Goal: Entertainment & Leisure: Consume media (video, audio)

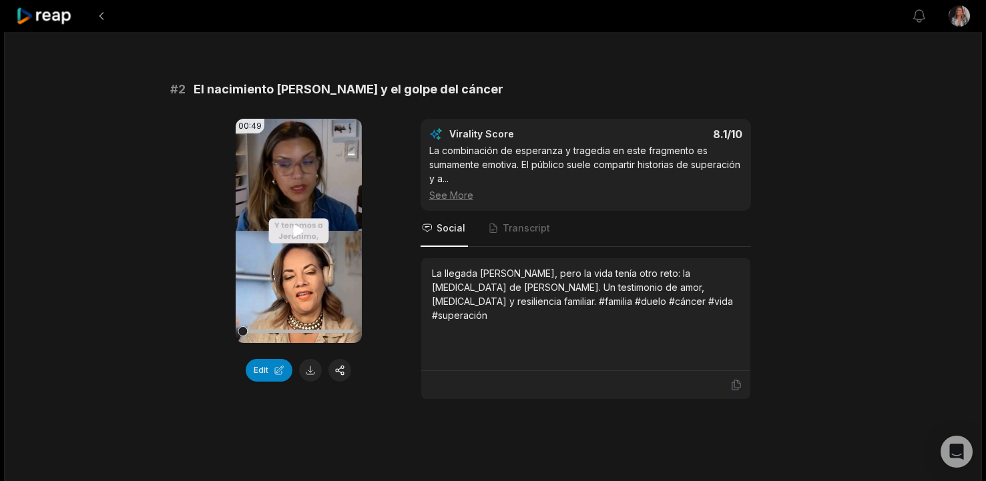
scroll to position [485, 0]
click at [298, 228] on icon at bounding box center [299, 229] width 10 height 11
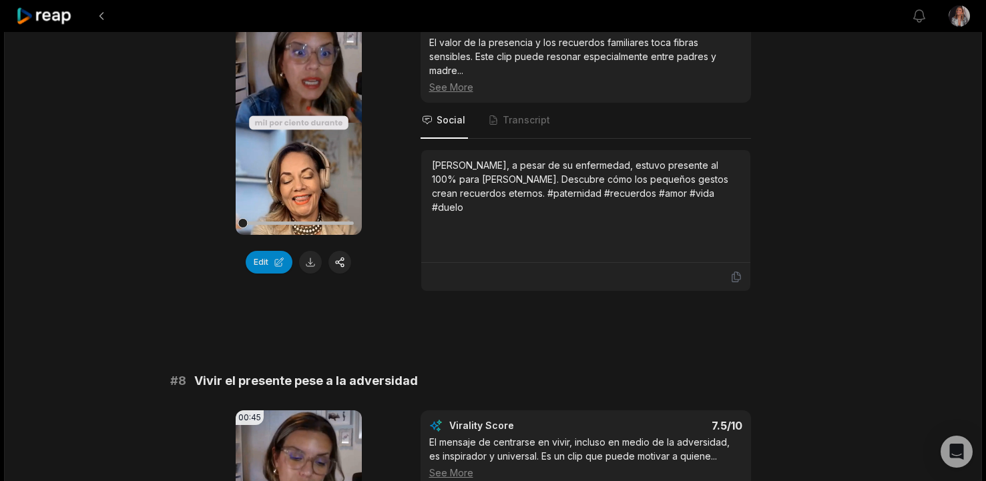
scroll to position [2537, 0]
click at [300, 125] on icon at bounding box center [298, 122] width 16 height 16
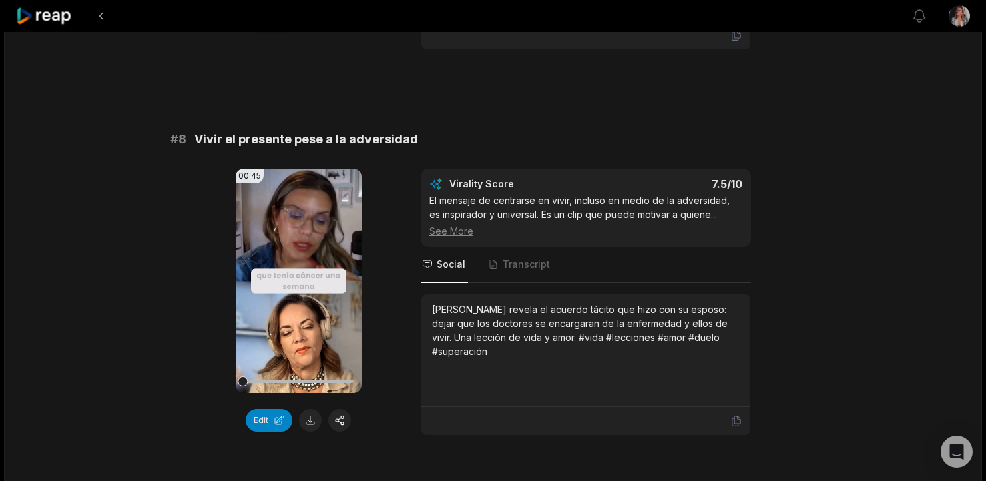
scroll to position [2801, 0]
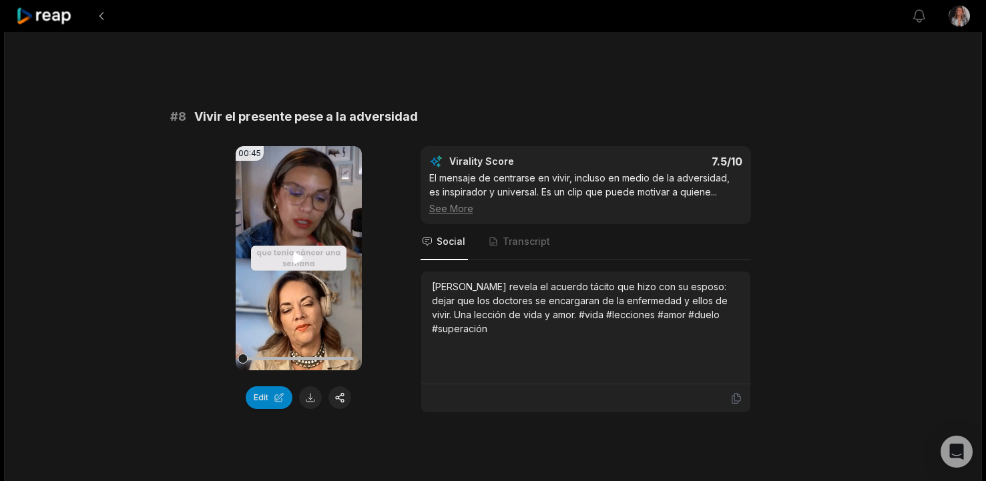
click at [298, 259] on icon at bounding box center [299, 257] width 10 height 11
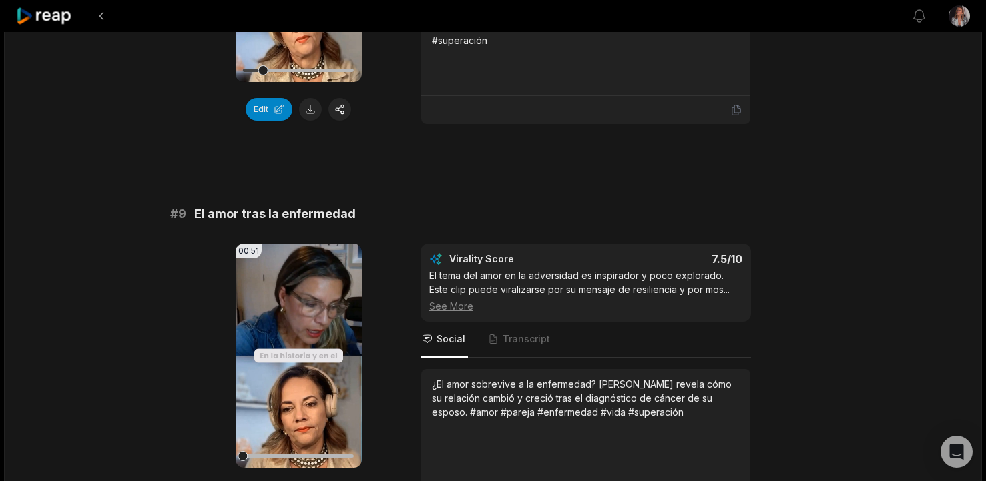
scroll to position [3097, 0]
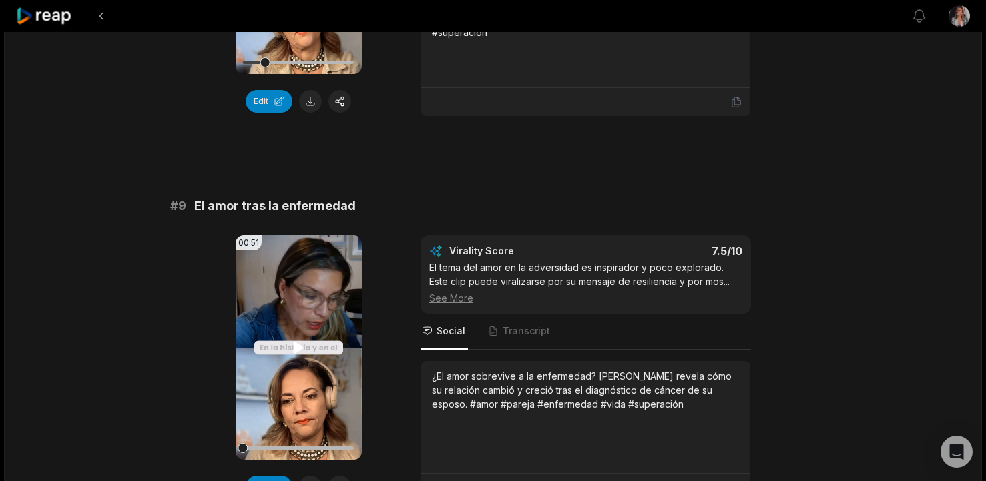
click at [301, 350] on icon at bounding box center [298, 348] width 16 height 16
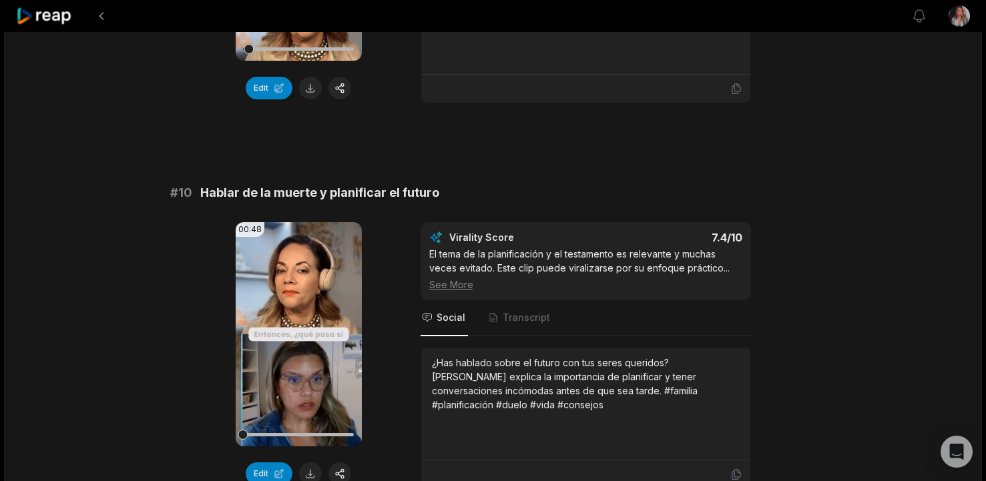
scroll to position [3506, 0]
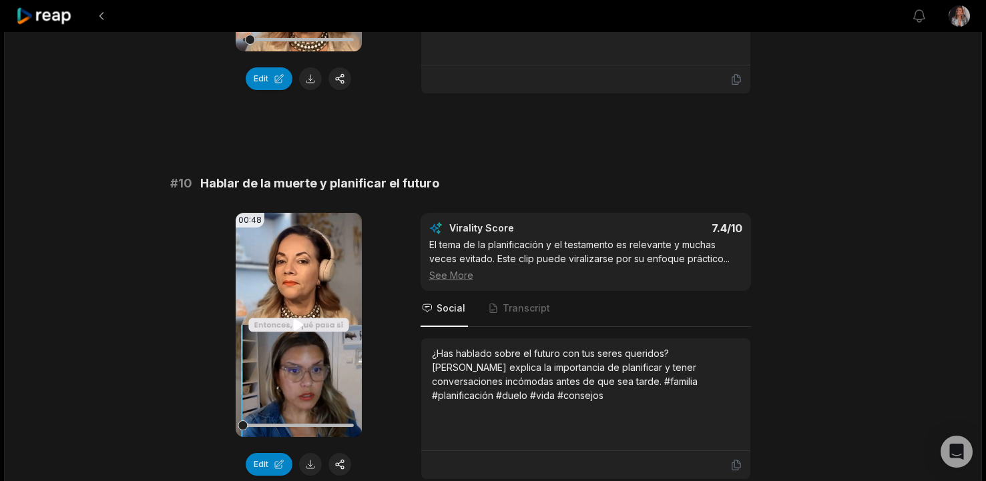
click at [295, 325] on icon at bounding box center [299, 324] width 10 height 11
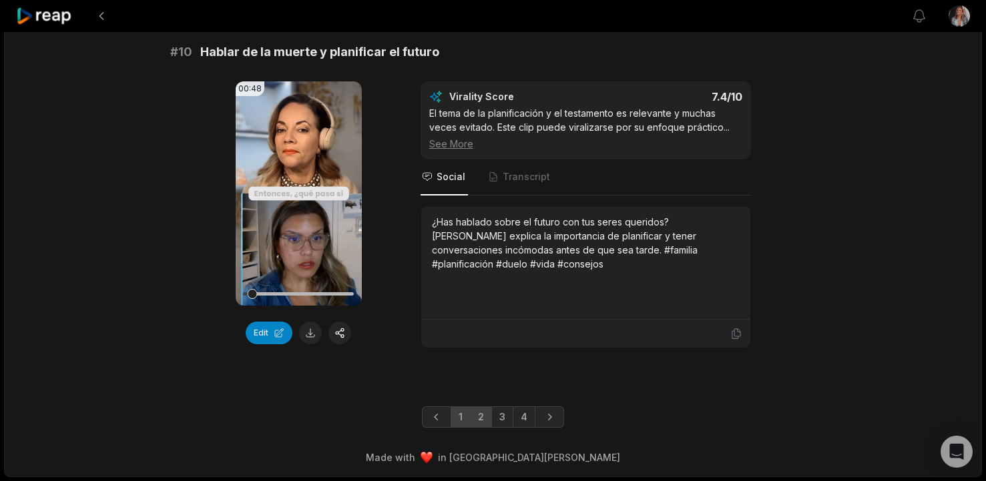
click at [485, 415] on link "2" at bounding box center [481, 417] width 22 height 21
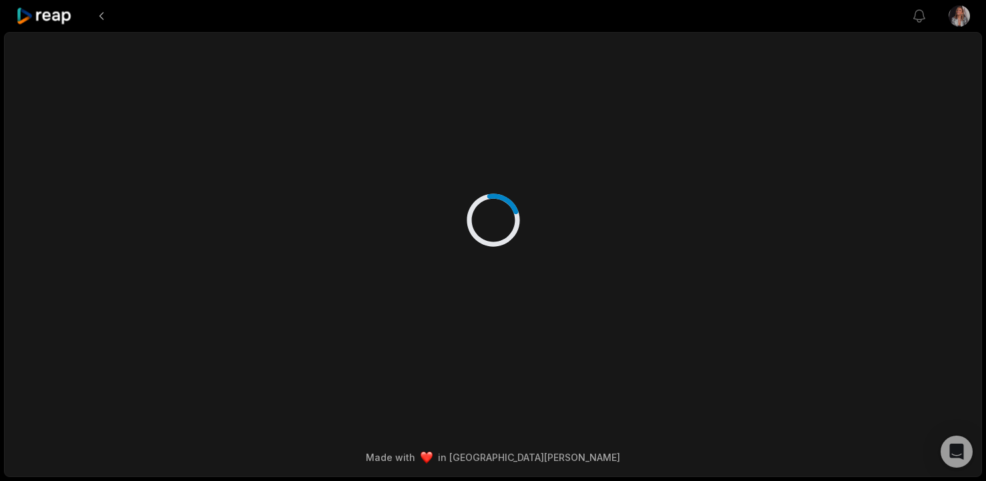
scroll to position [0, 0]
